Goal: Navigation & Orientation: Find specific page/section

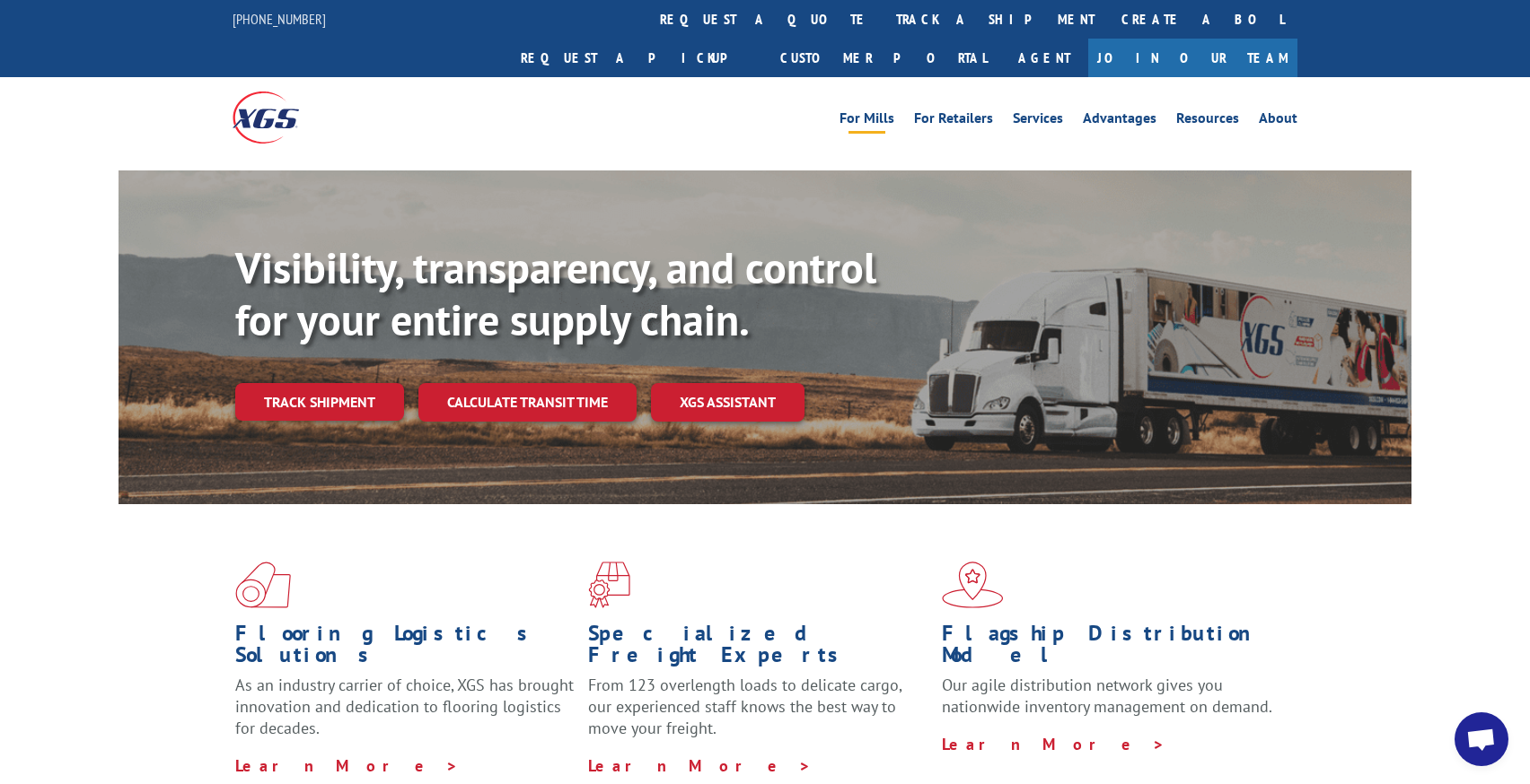
click at [871, 111] on link "For Mills" at bounding box center [867, 121] width 55 height 20
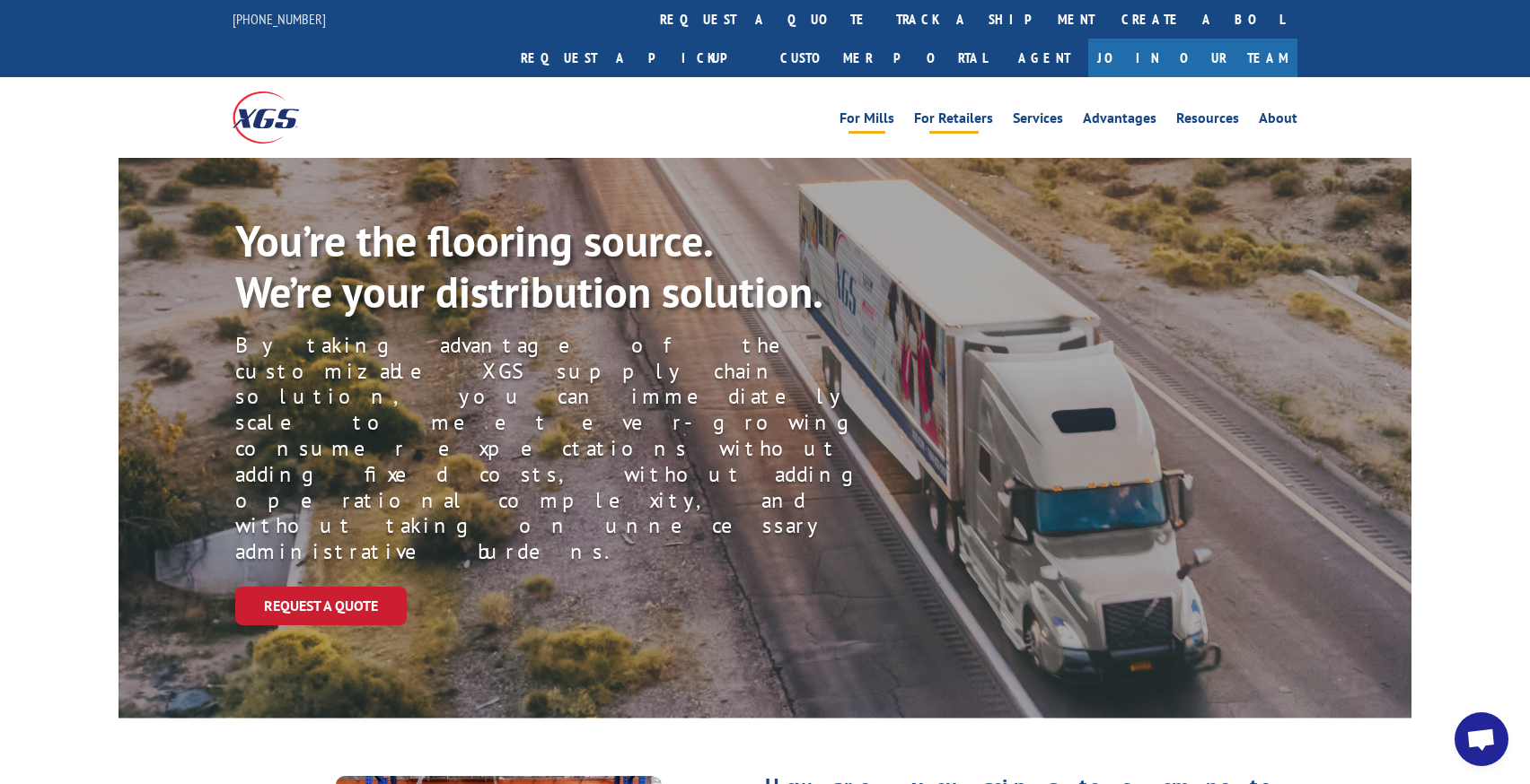
click at [941, 111] on link "For Retailers" at bounding box center [953, 121] width 79 height 20
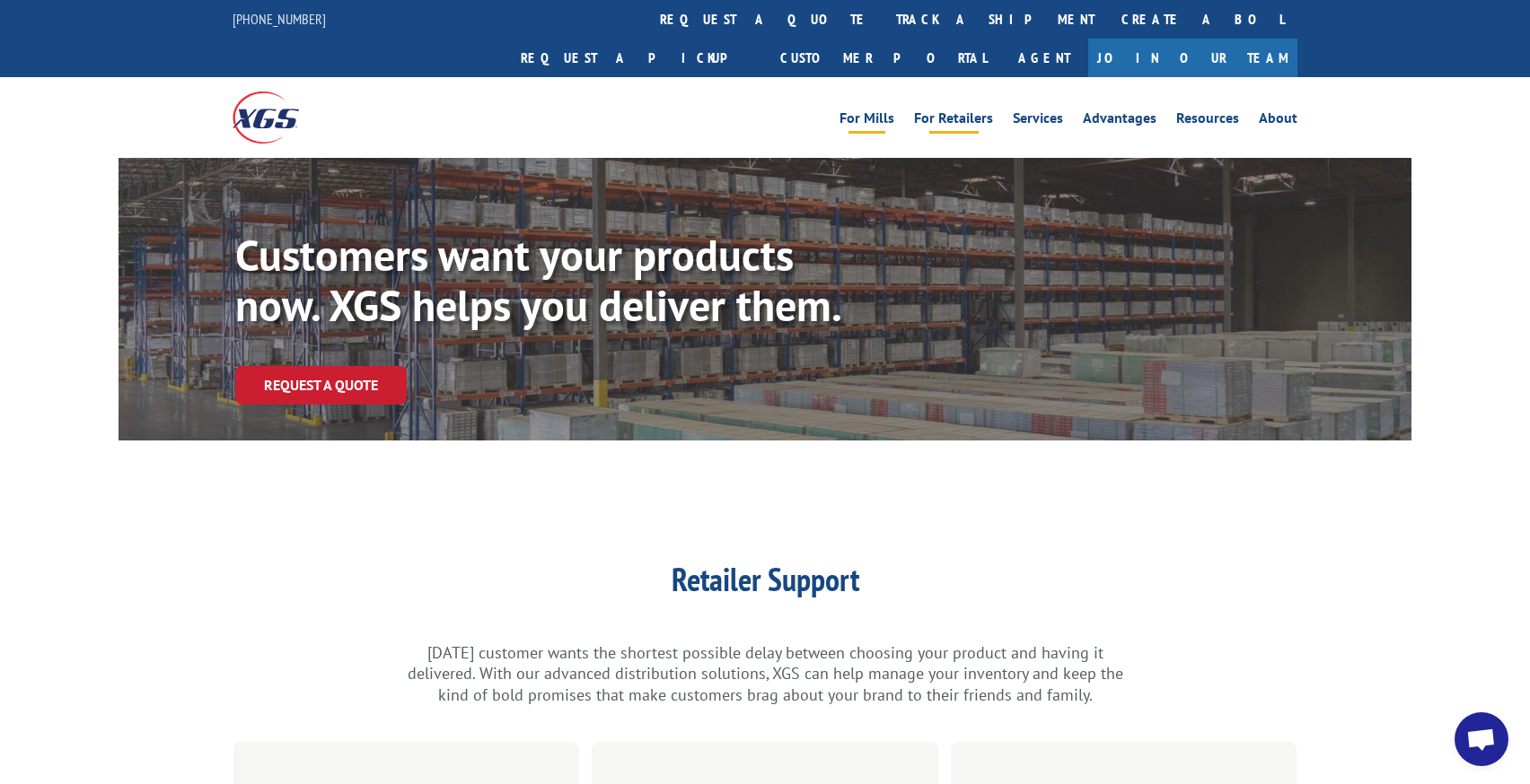
click at [866, 111] on link "For Mills" at bounding box center [867, 121] width 55 height 20
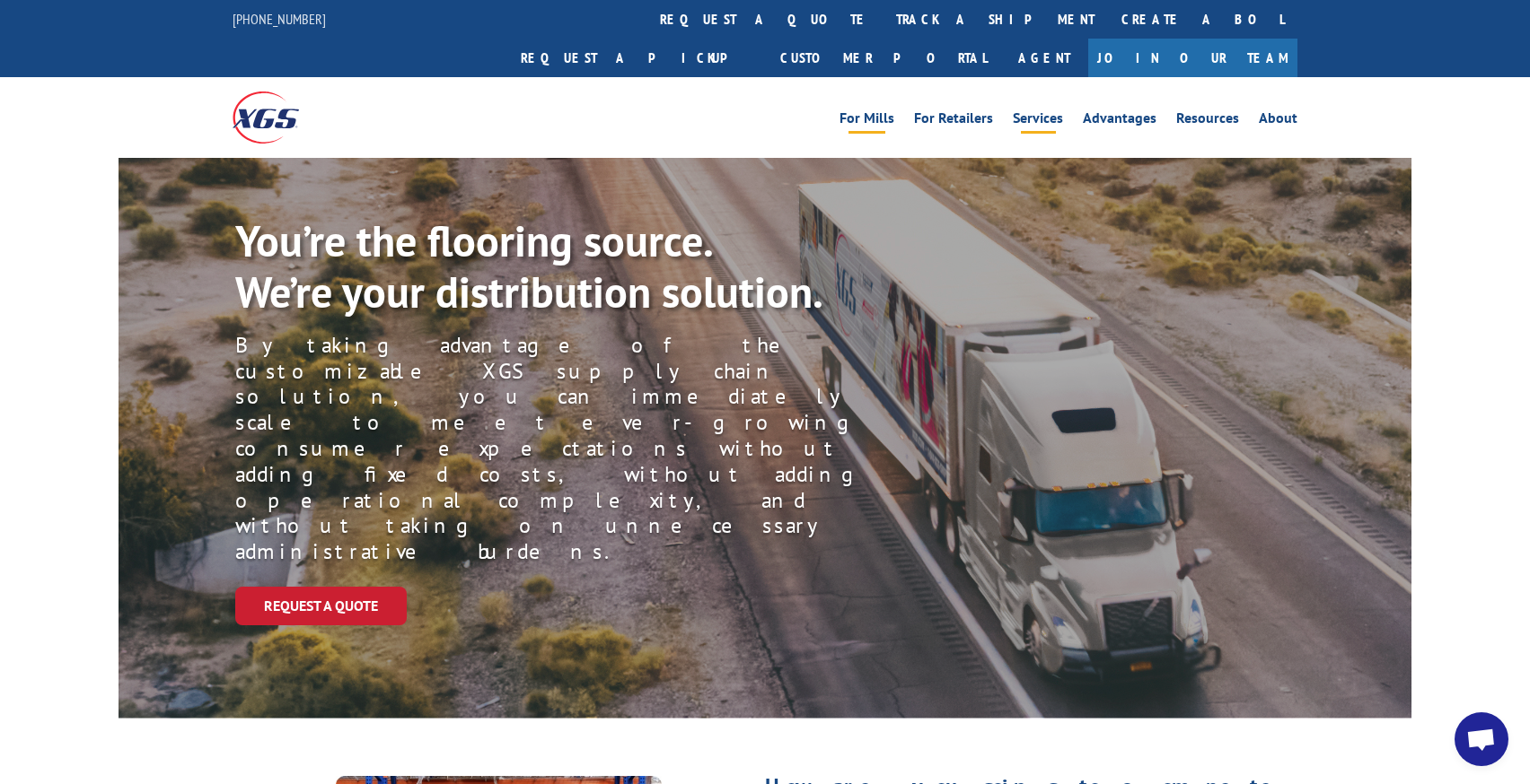
click at [1028, 111] on link "Services" at bounding box center [1037, 121] width 50 height 20
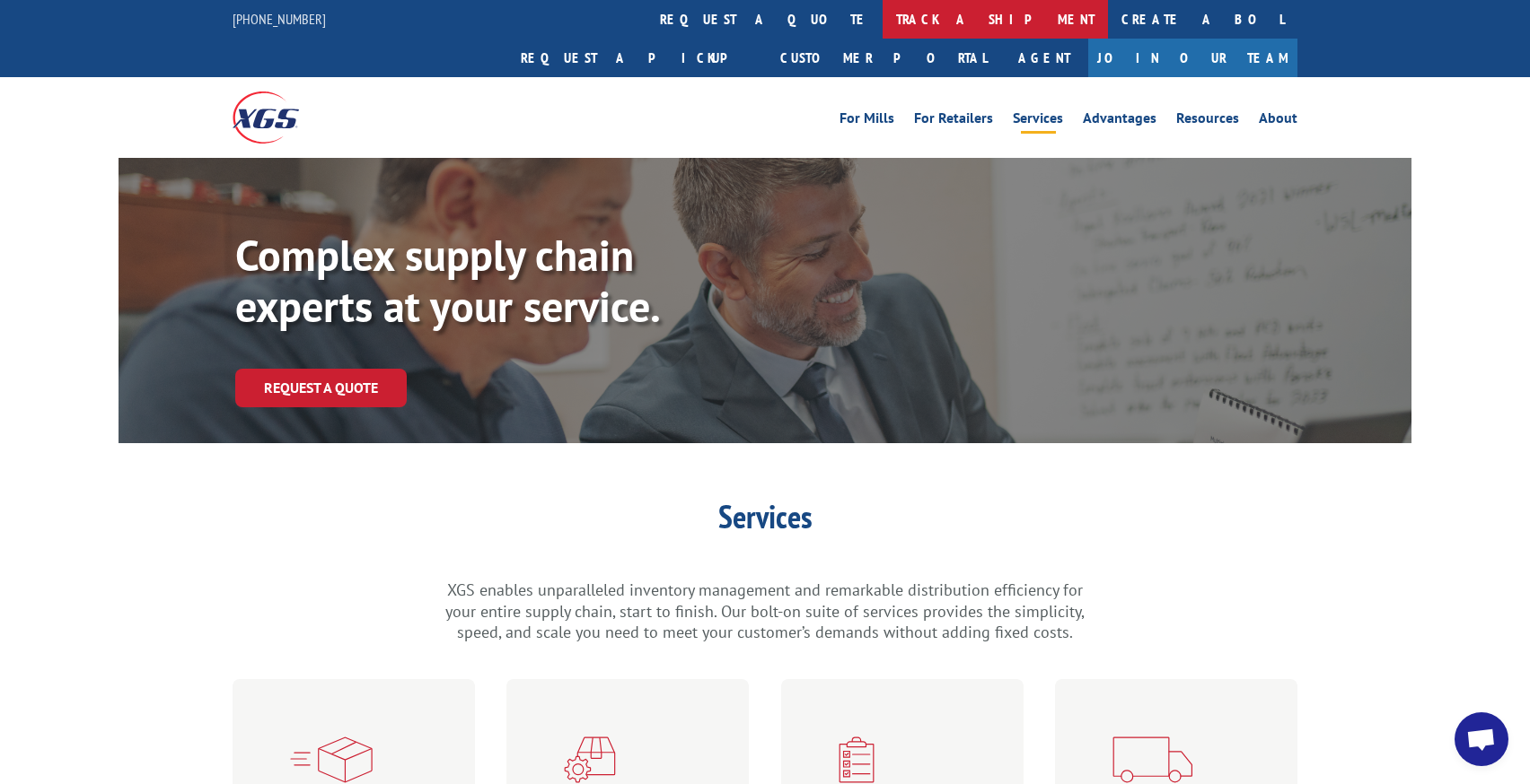
click at [882, 6] on link "track a shipment" at bounding box center [994, 19] width 225 height 38
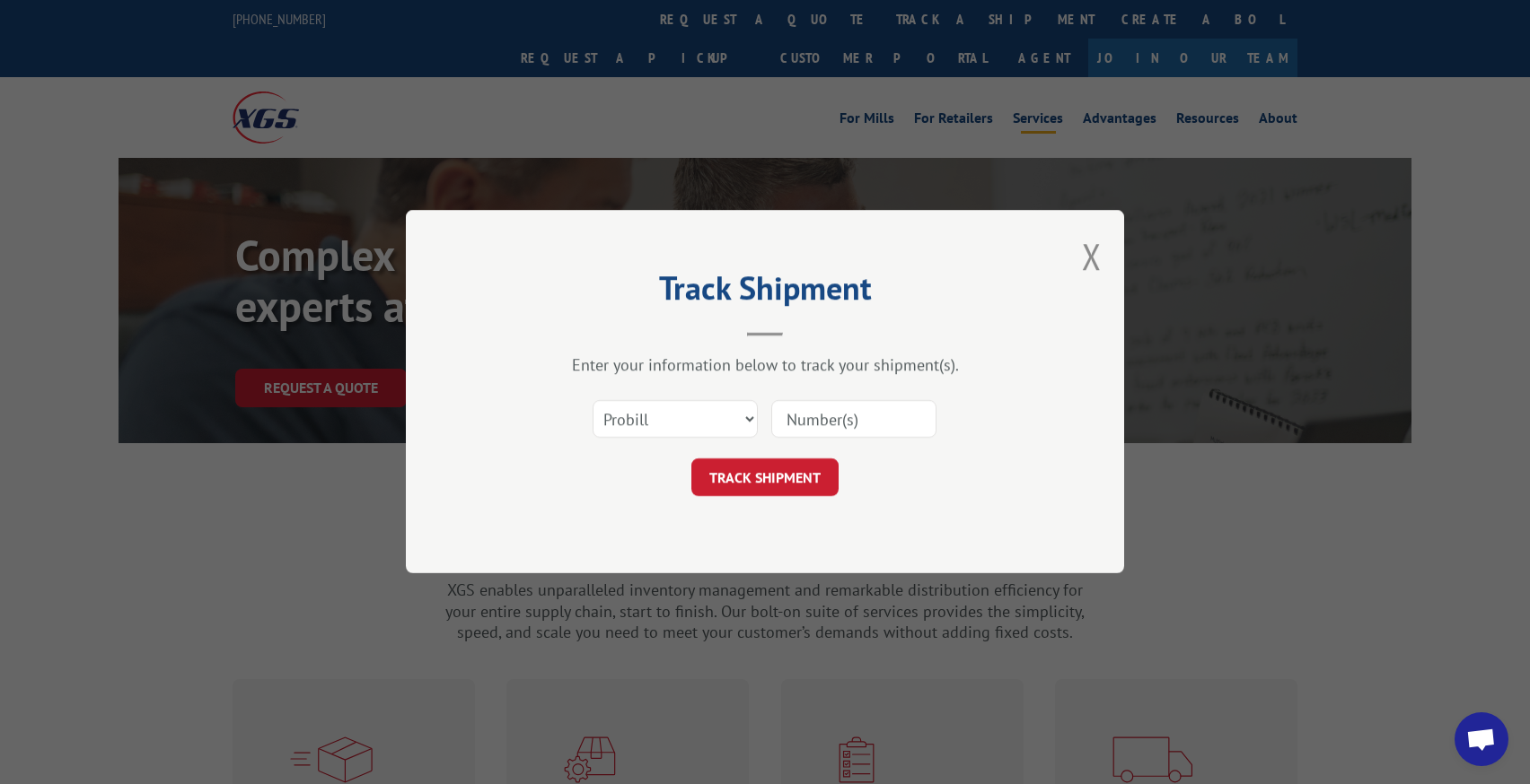
click at [596, 33] on div "Track Shipment Enter your information below to track your shipment(s). Select c…" at bounding box center [765, 392] width 1530 height 784
click at [1081, 252] on div "Track Shipment Enter your information below to track your shipment(s). Select c…" at bounding box center [765, 392] width 718 height 364
click at [1078, 261] on div "Track Shipment Enter your information below to track your shipment(s). Select c…" at bounding box center [765, 392] width 718 height 364
click at [1095, 249] on button "Close modal" at bounding box center [1092, 256] width 20 height 47
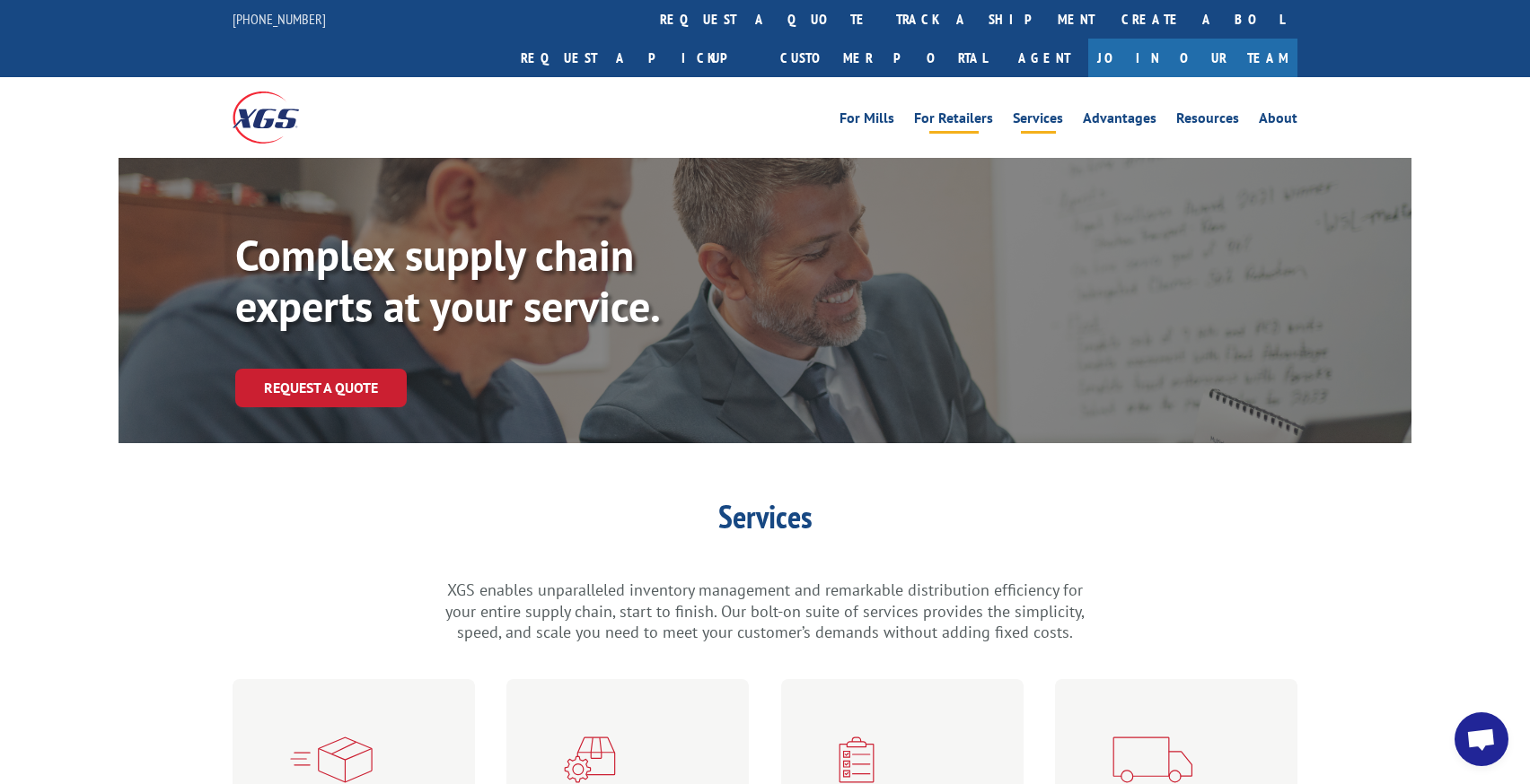
click at [971, 111] on link "For Retailers" at bounding box center [953, 121] width 79 height 20
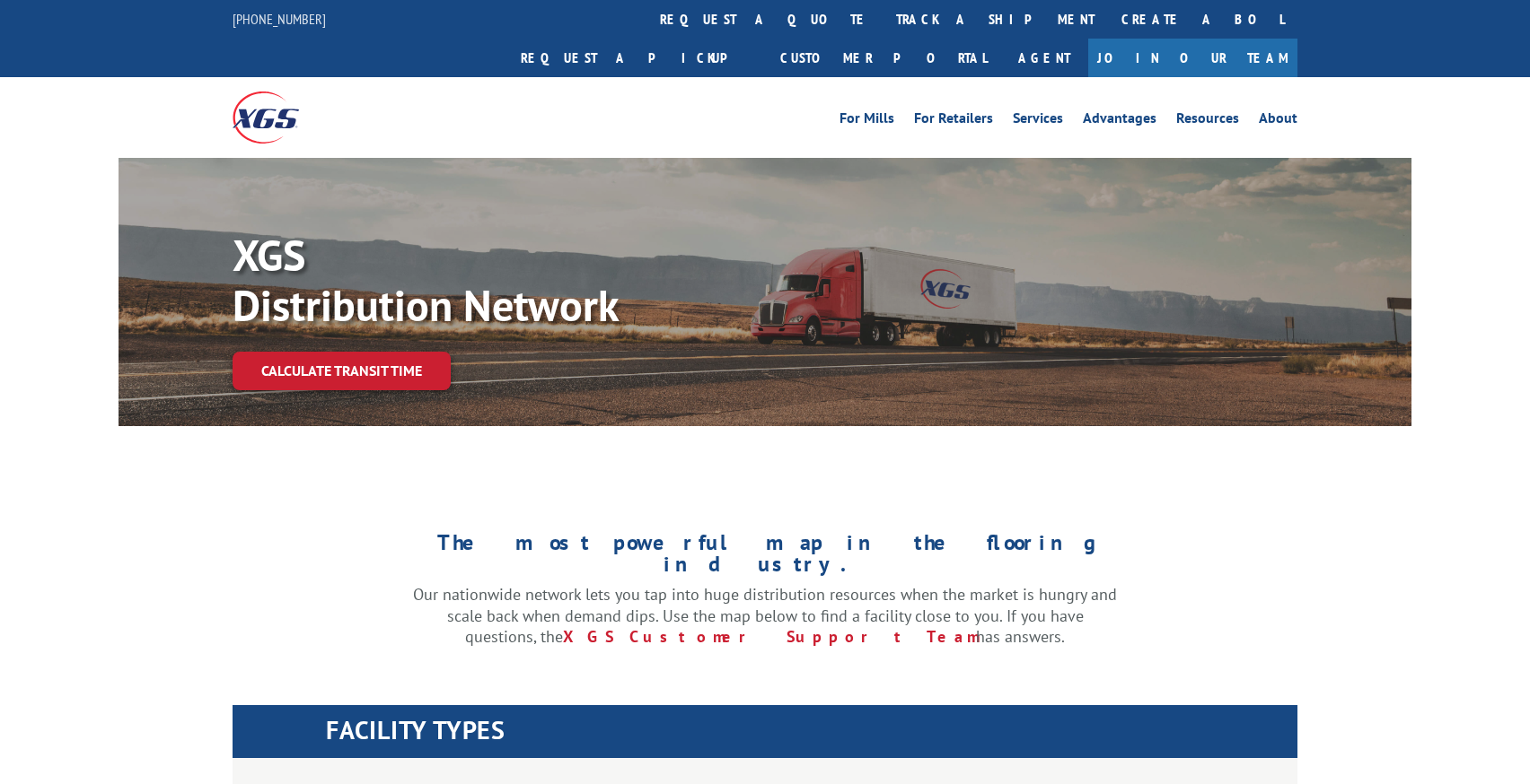
scroll to position [359, 0]
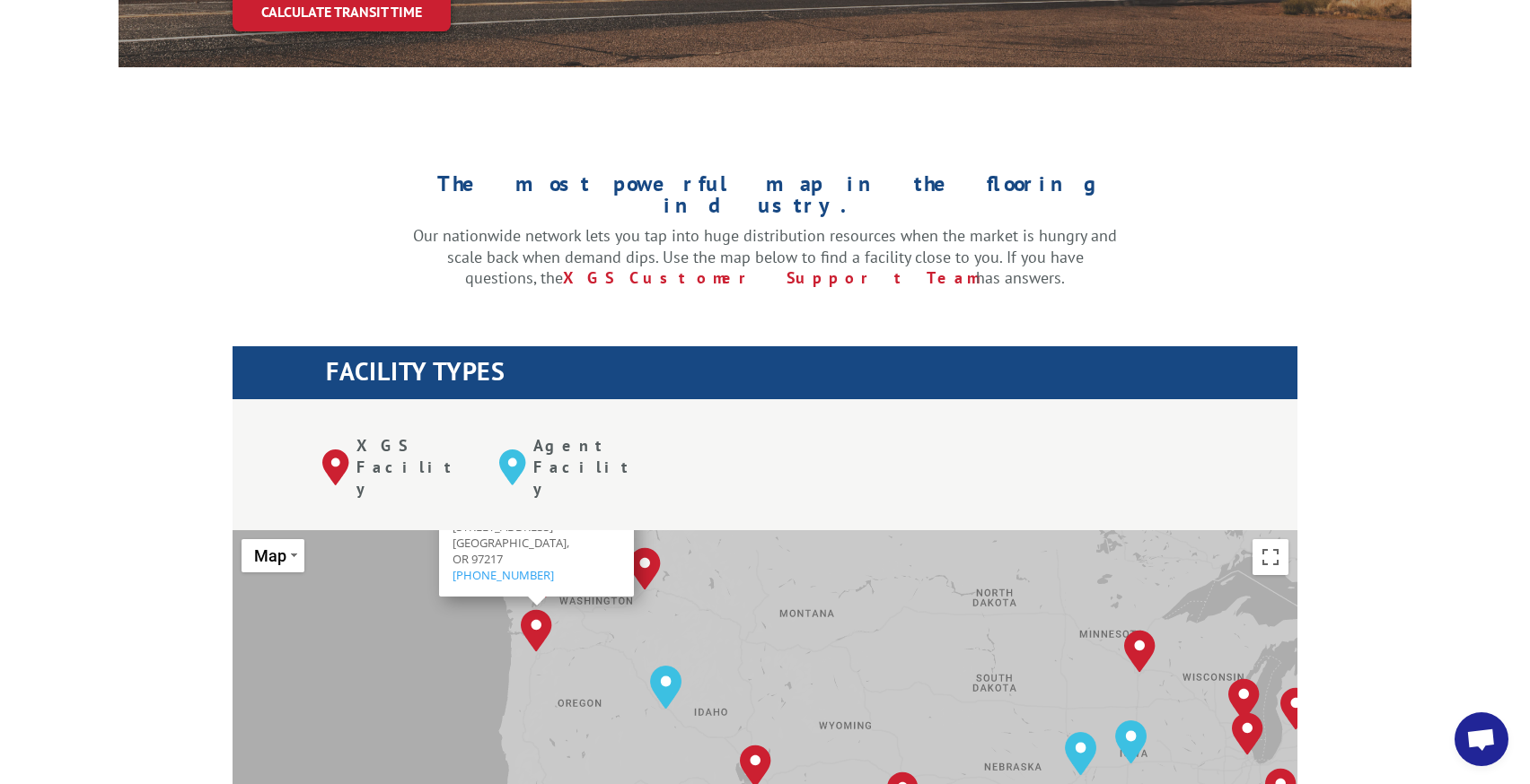
drag, startPoint x: 489, startPoint y: 631, endPoint x: 697, endPoint y: 596, distance: 210.9
